Goal: Information Seeking & Learning: Learn about a topic

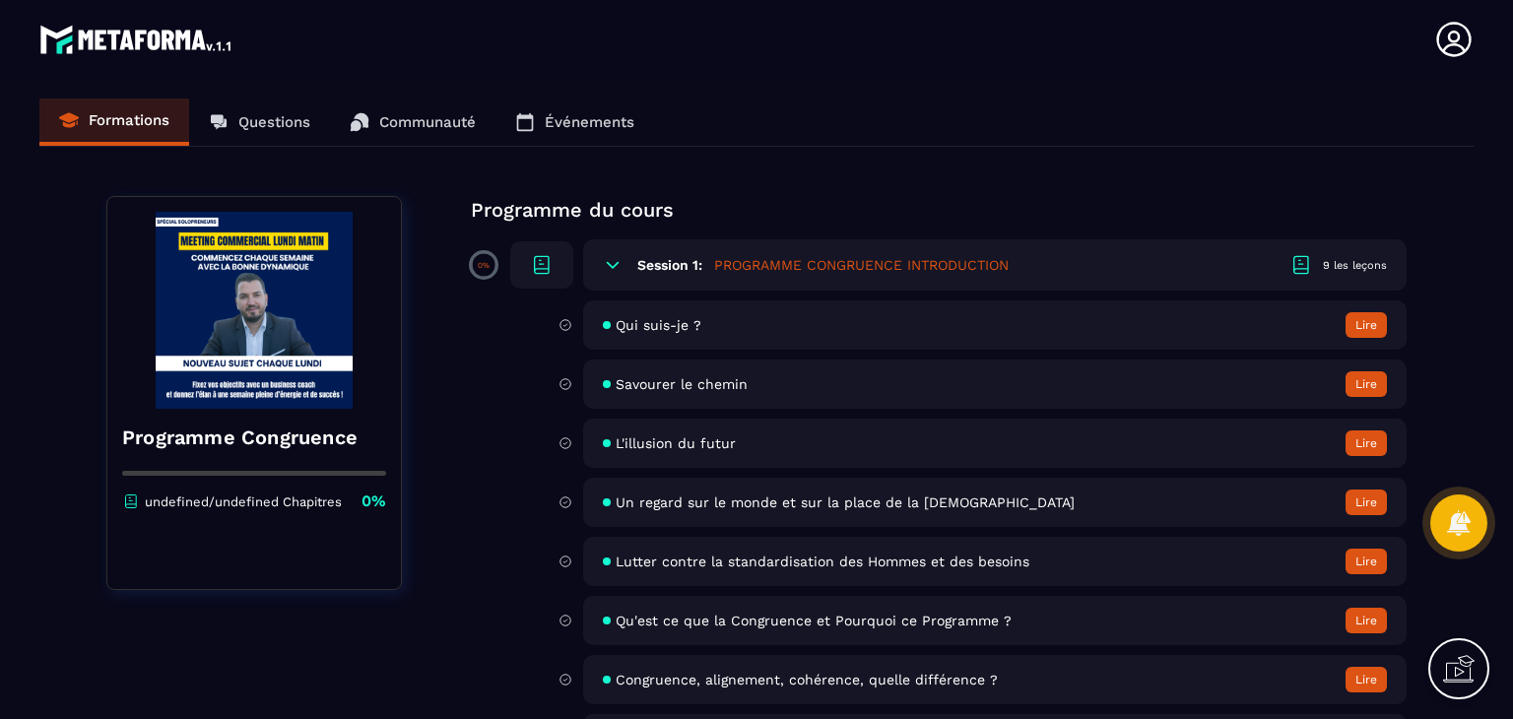
click at [1368, 328] on button "Lire" at bounding box center [1365, 325] width 41 height 26
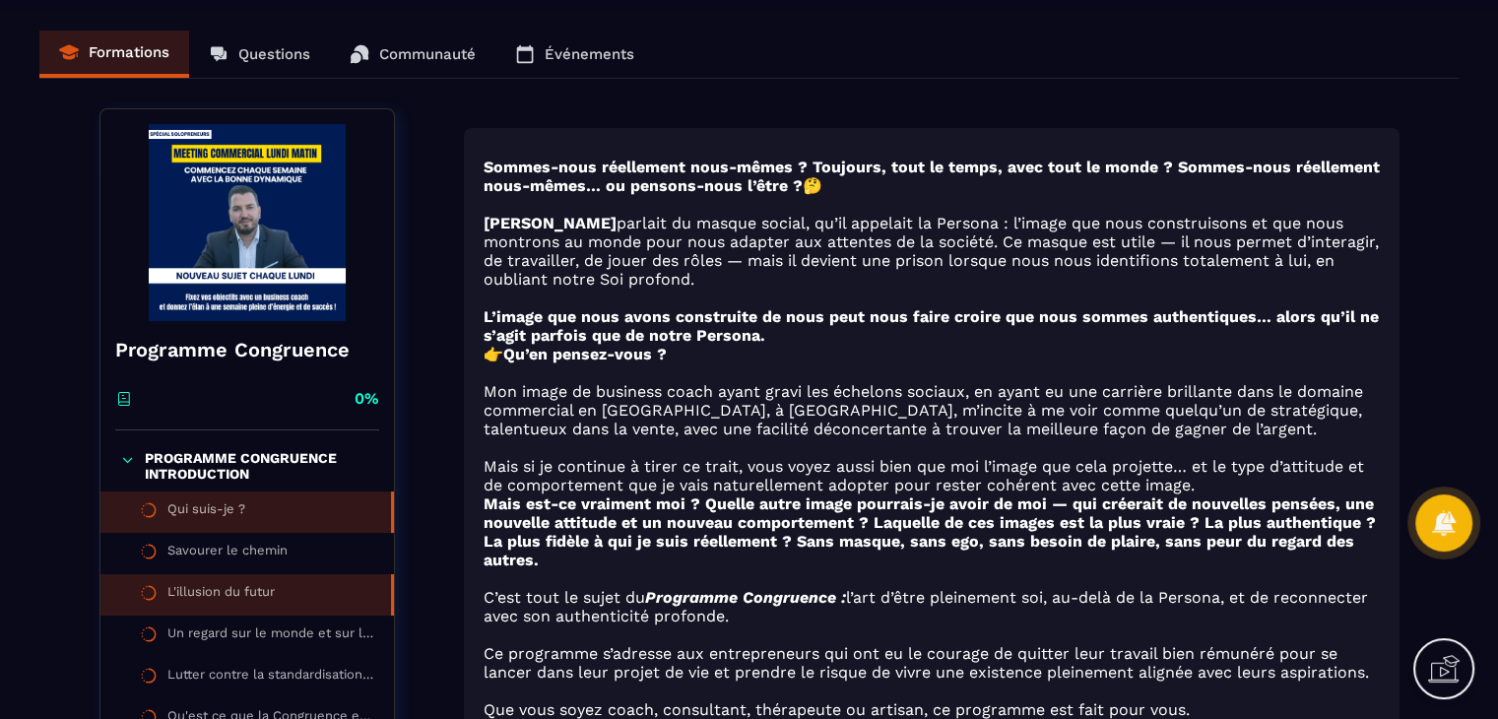
scroll to position [295, 0]
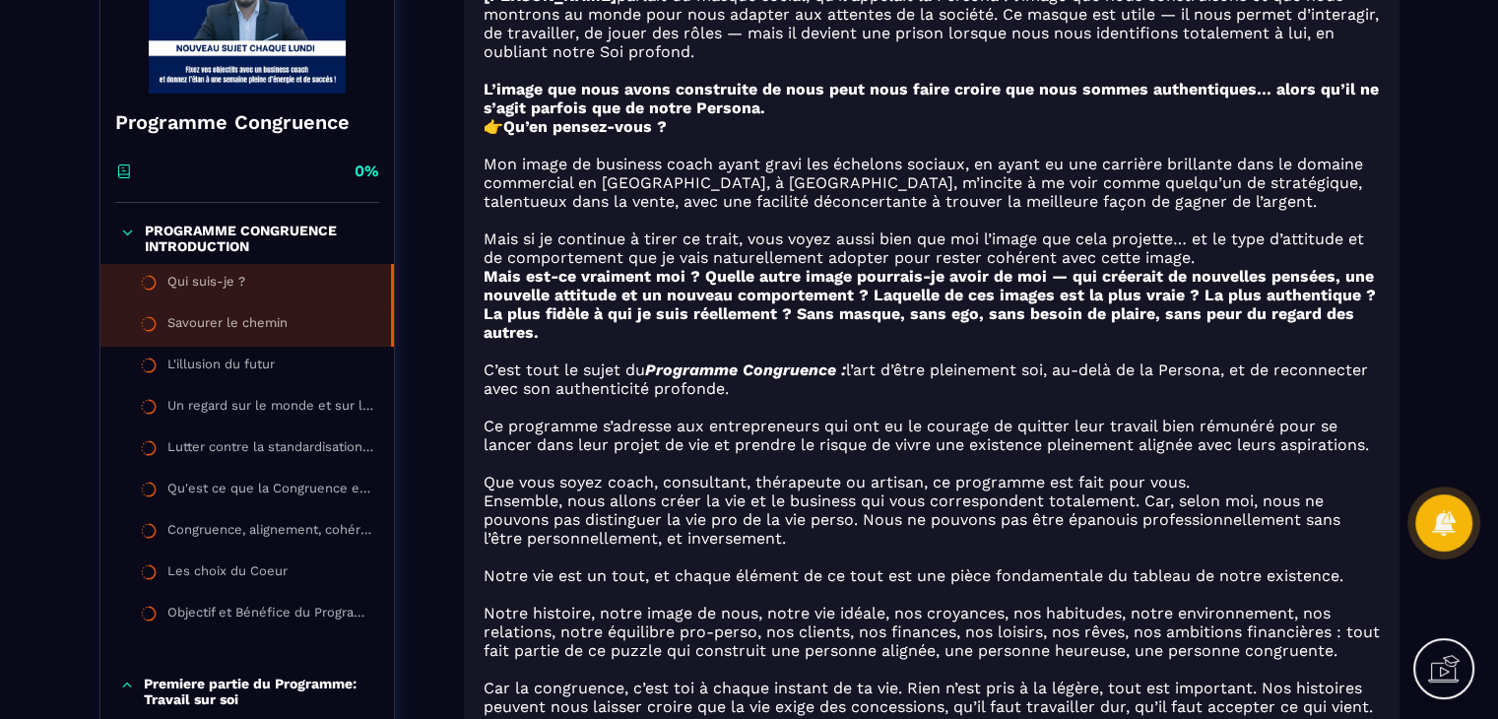
click at [278, 324] on div "Savourer le chemin" at bounding box center [227, 326] width 120 height 22
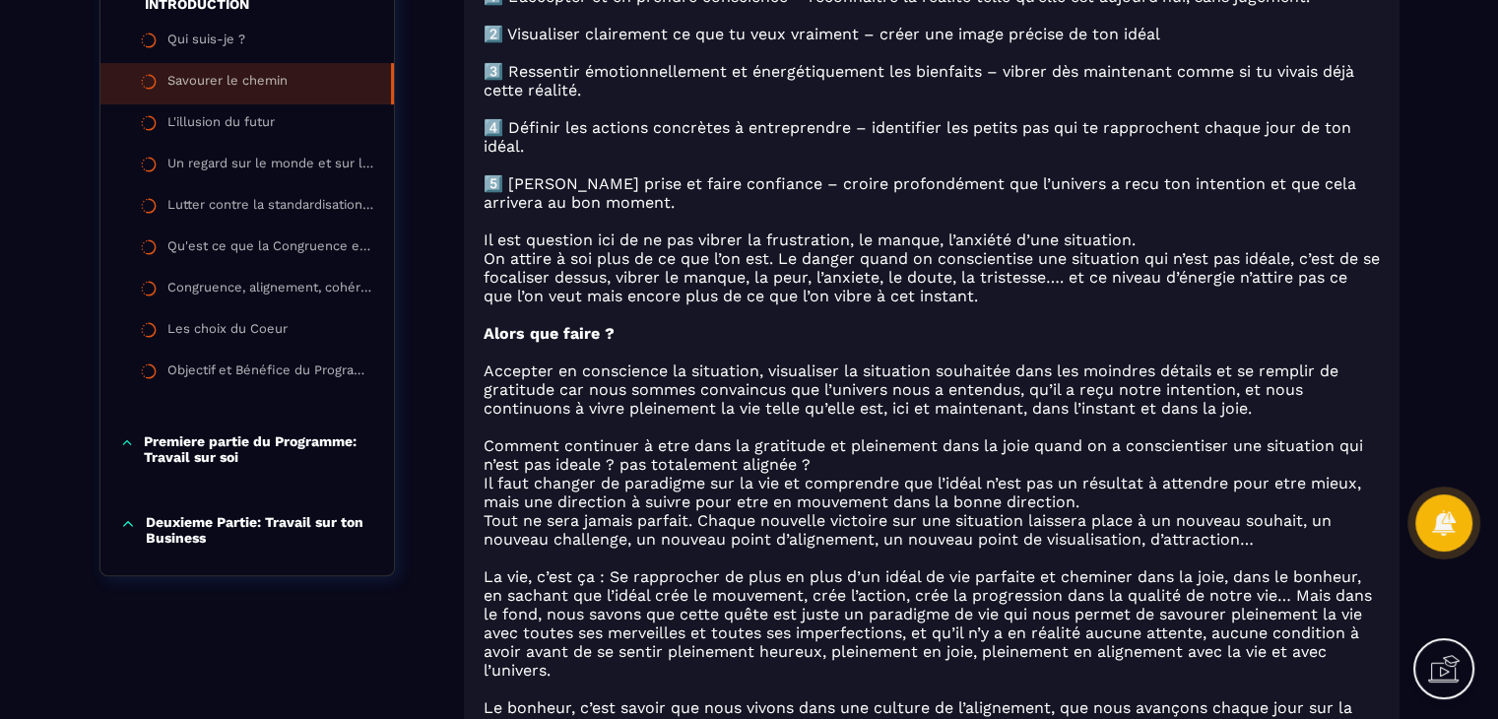
scroll to position [638, 0]
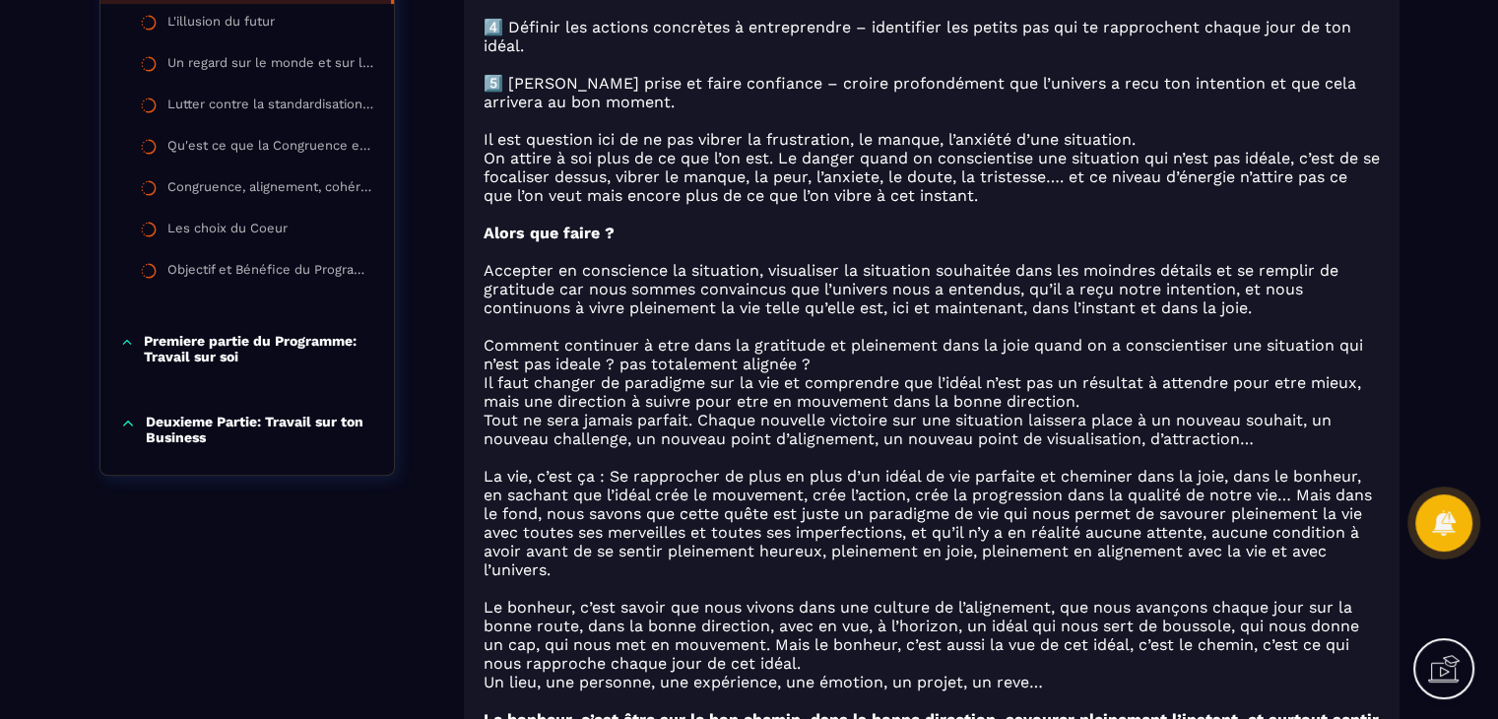
click at [165, 345] on p "Premiere partie du Programme: Travail sur soi" at bounding box center [258, 349] width 229 height 32
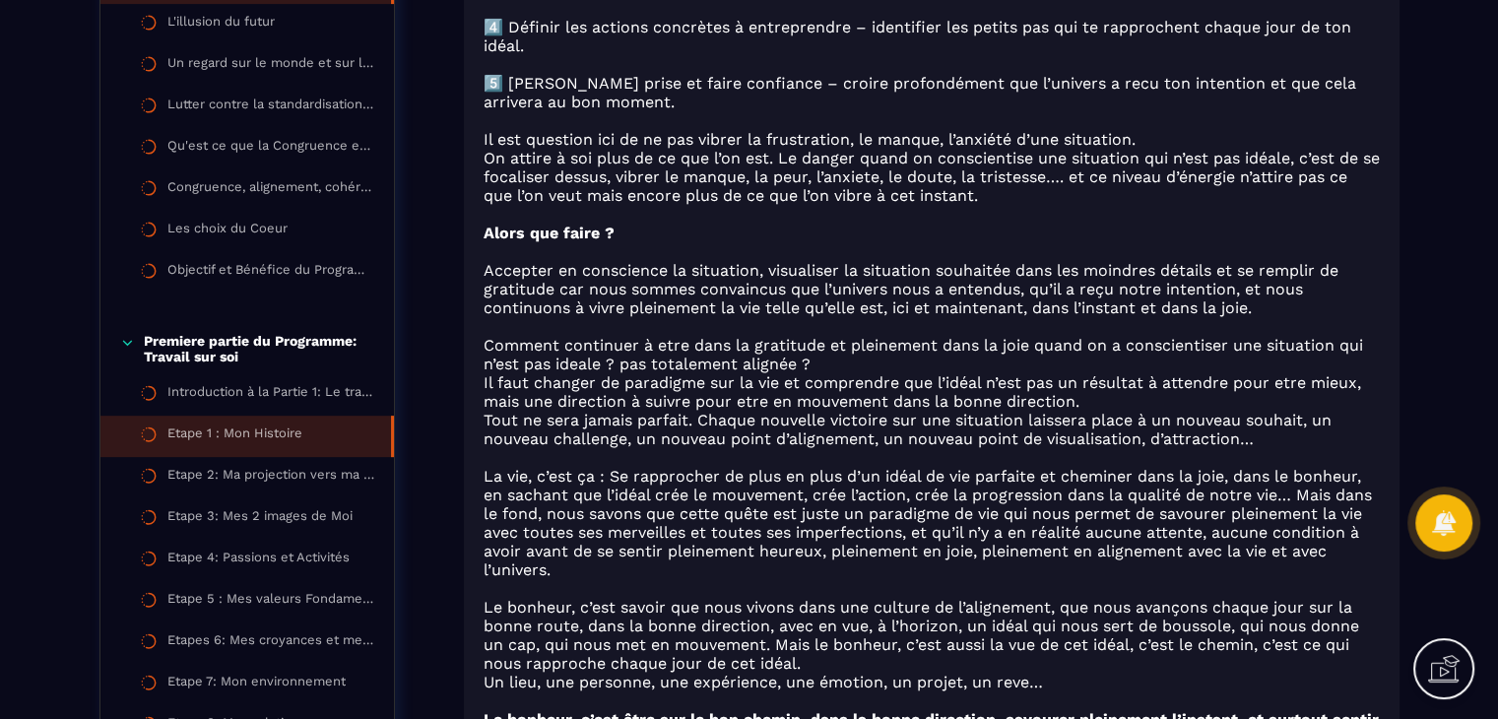
click at [252, 454] on li "Etape 1 : Mon Histoire" at bounding box center [246, 436] width 293 height 41
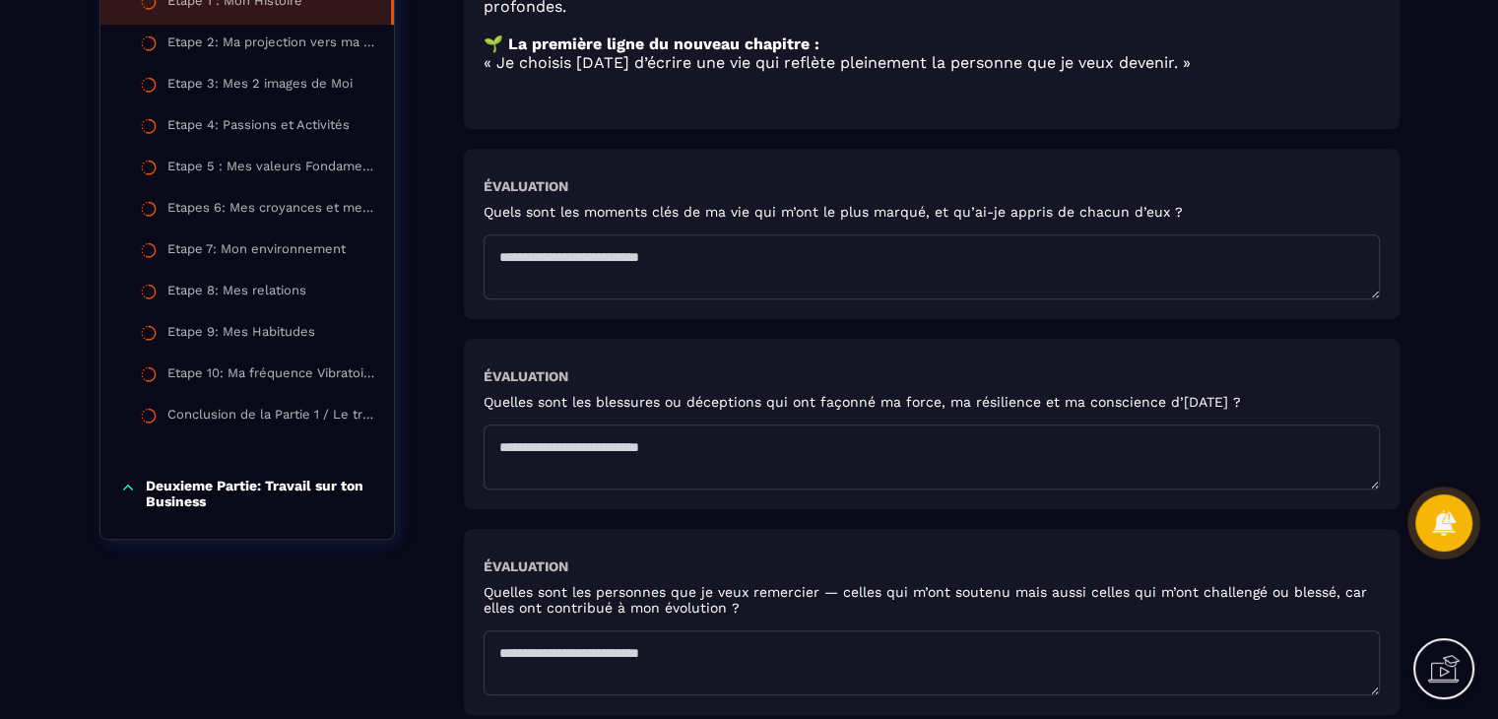
scroll to position [1083, 0]
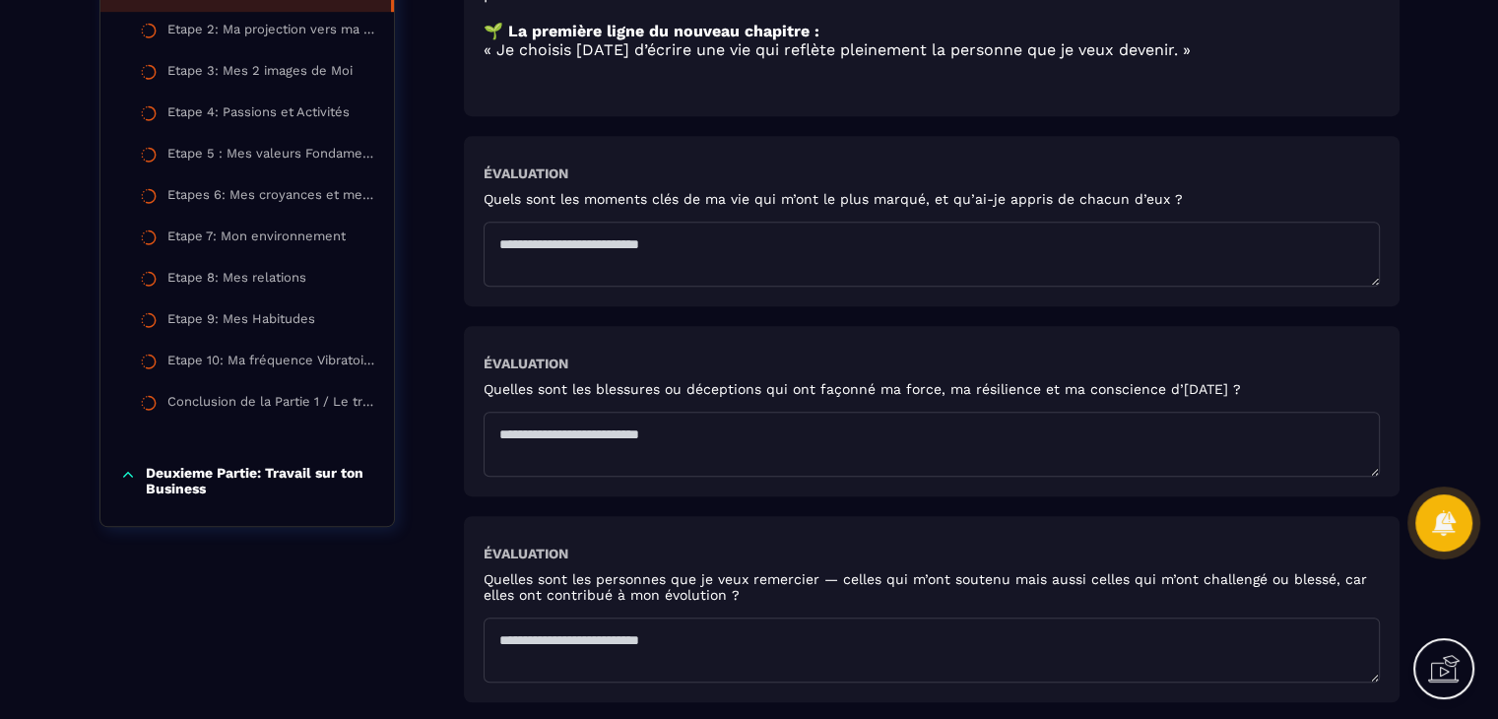
click at [815, 285] on textarea at bounding box center [931, 254] width 896 height 65
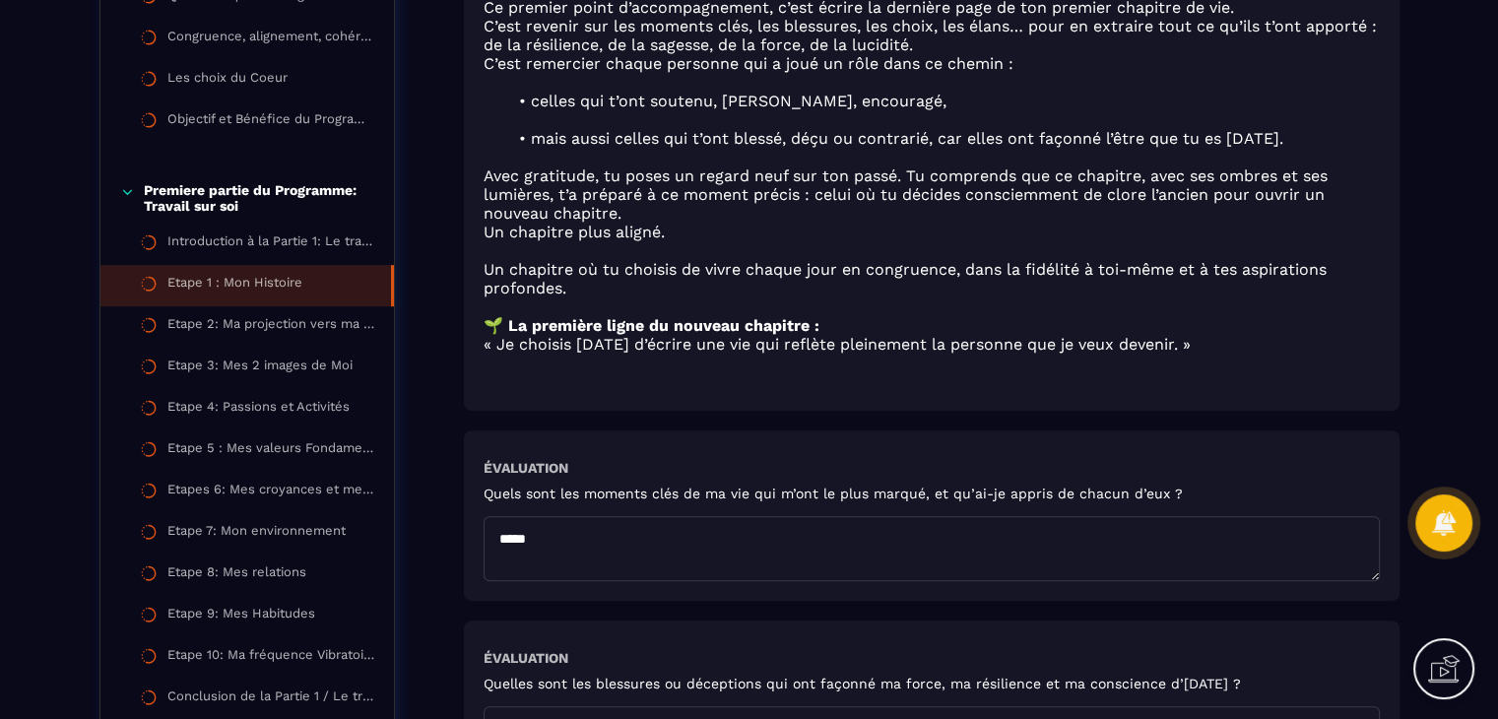
scroll to position [788, 0]
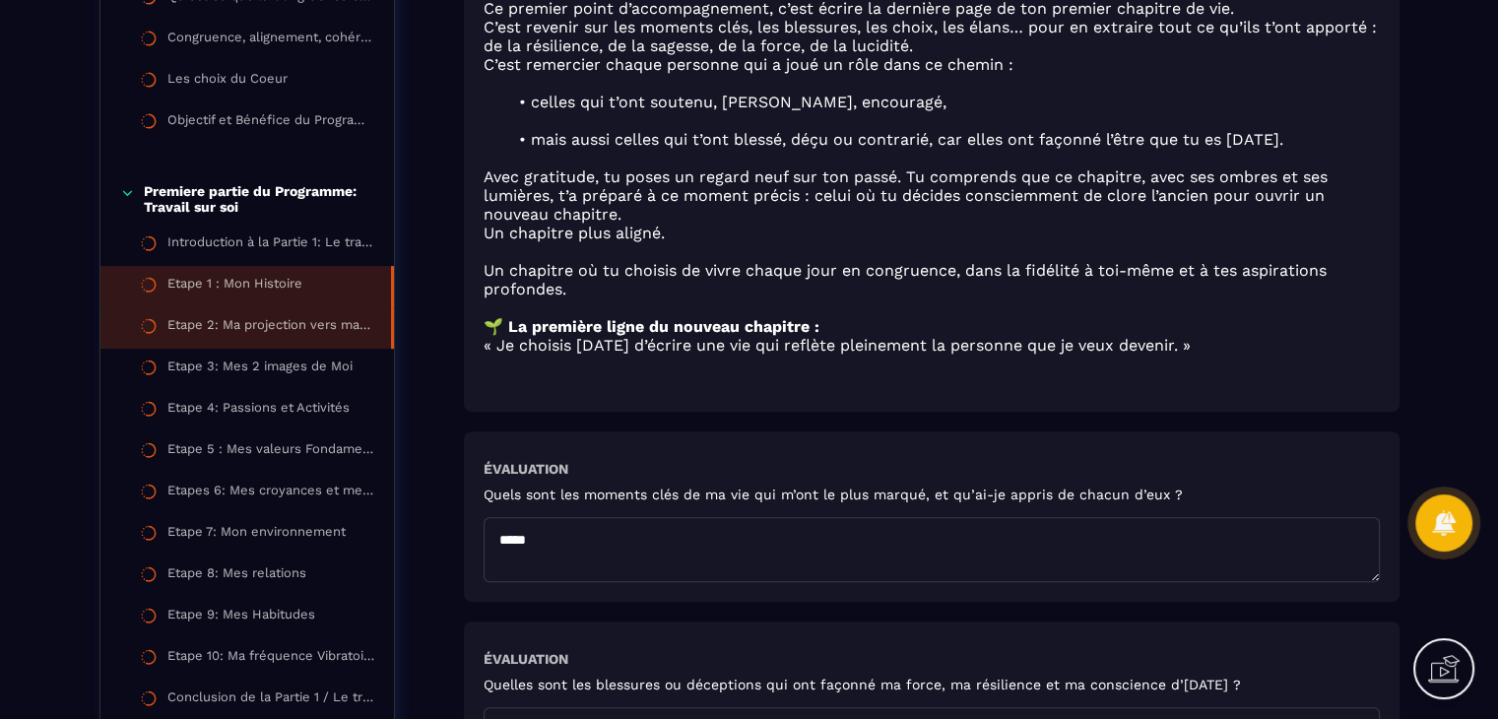
type textarea "*****"
click at [180, 317] on div "Etape 2: Ma projection vers ma vie Idéale" at bounding box center [269, 328] width 204 height 22
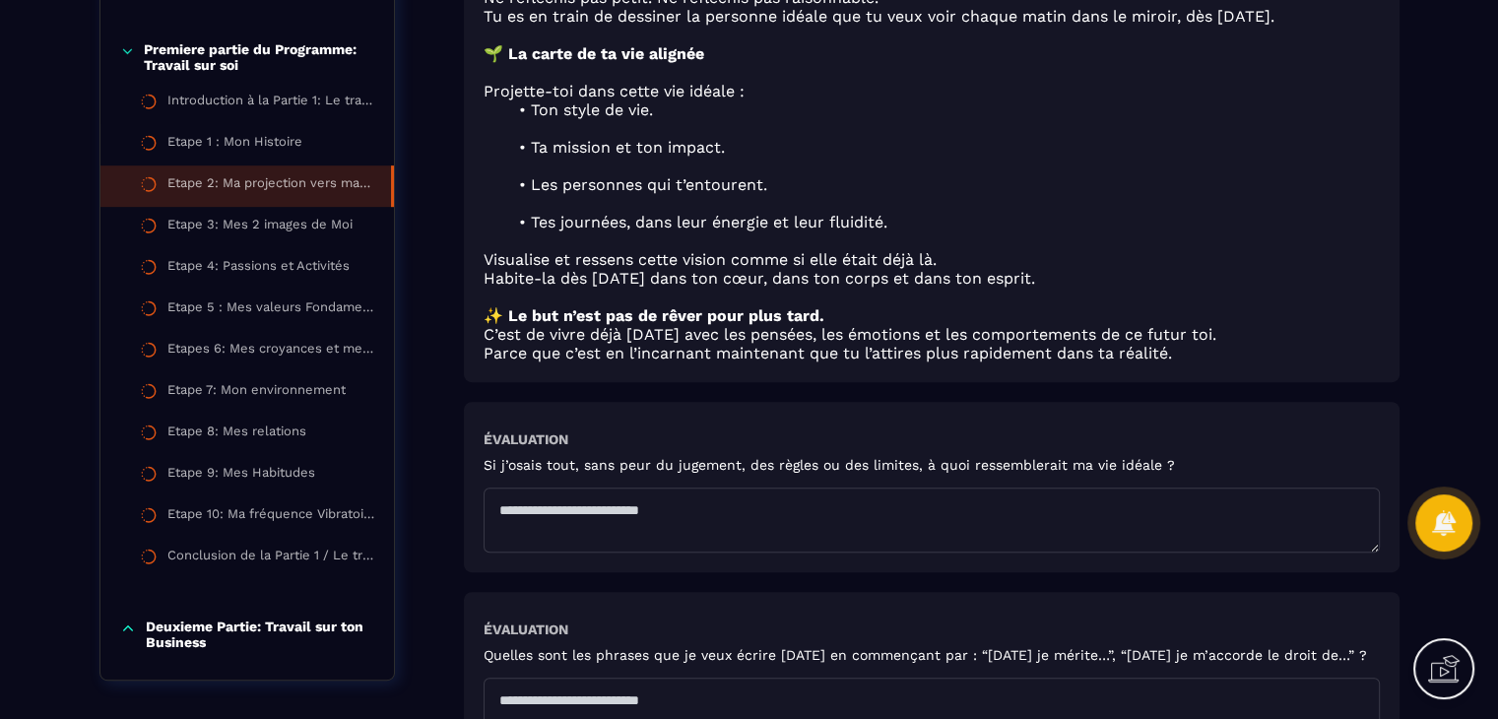
scroll to position [886, 0]
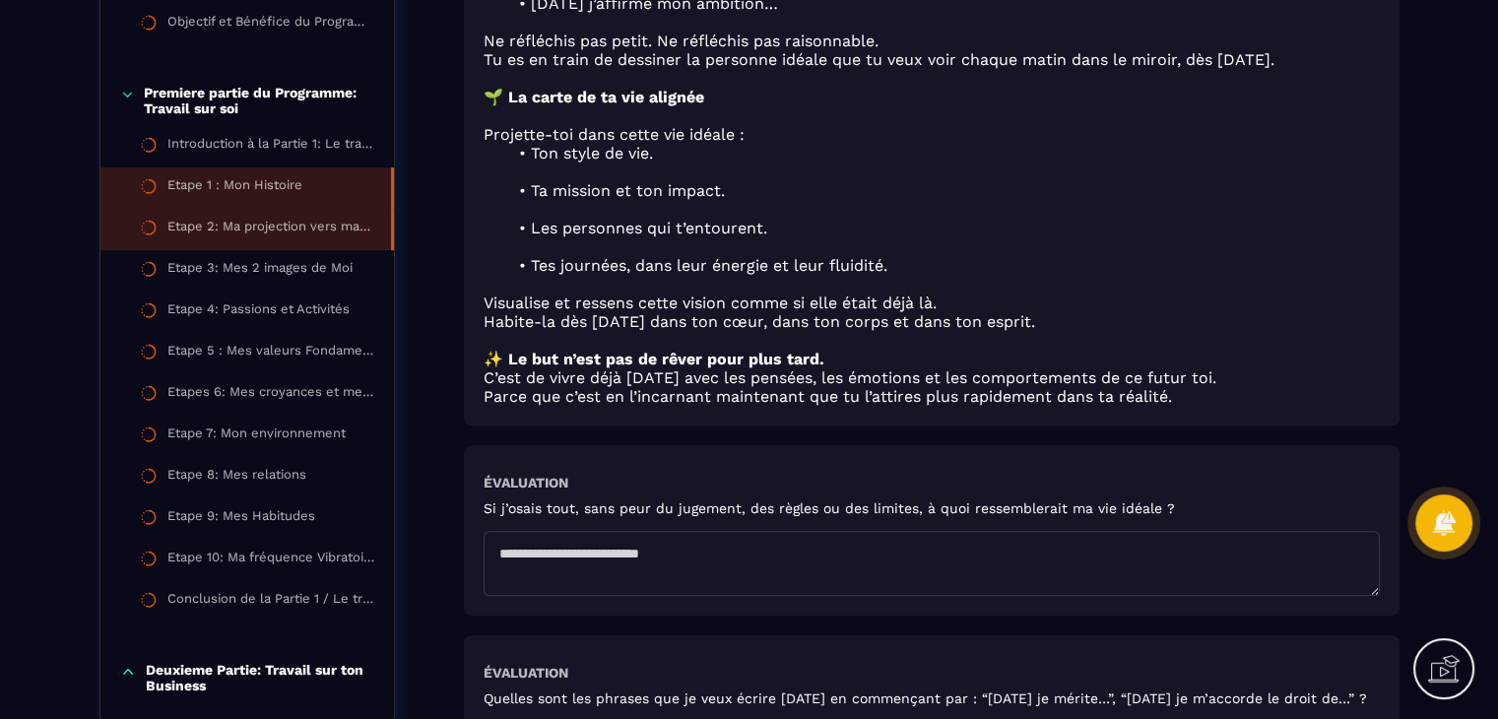
click at [272, 193] on div "Etape 1 : Mon Histoire" at bounding box center [234, 188] width 135 height 22
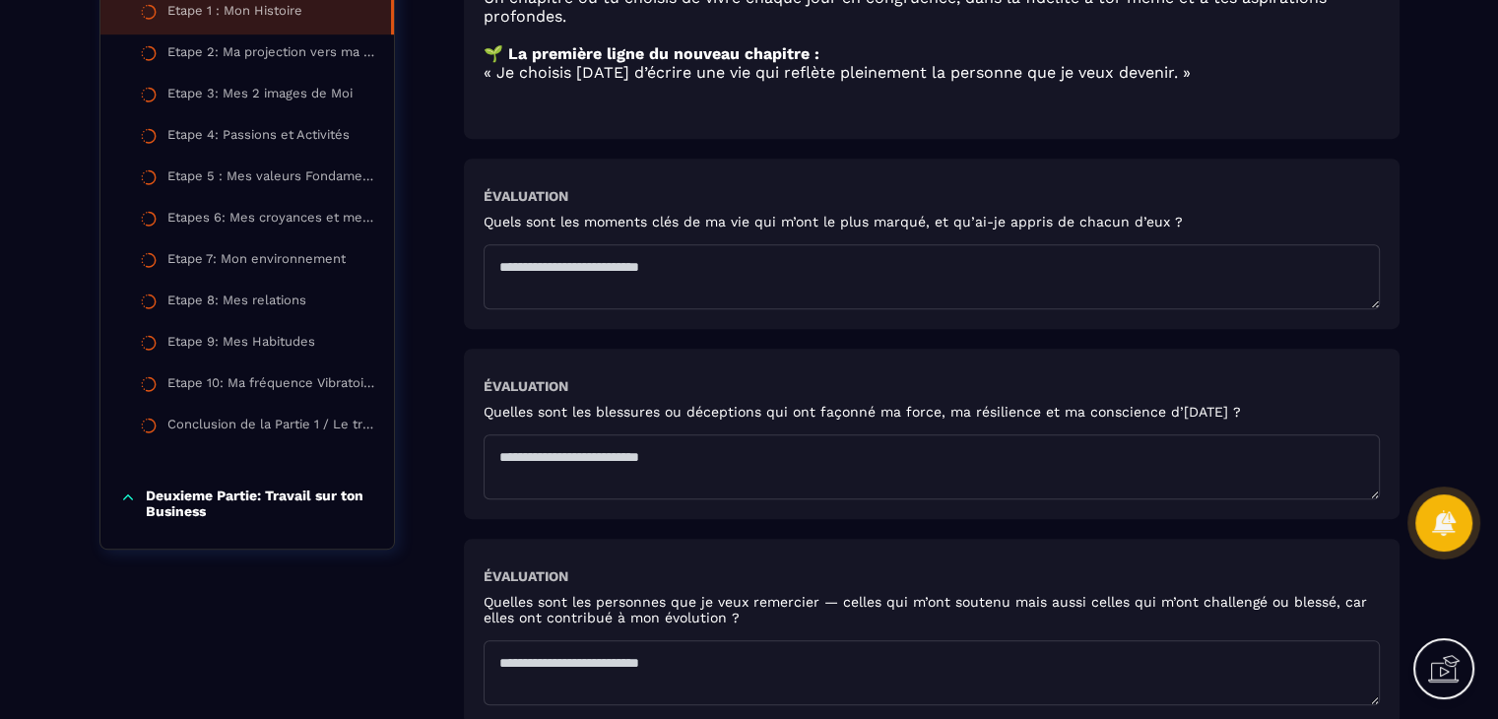
scroll to position [985, 0]
